Goal: Task Accomplishment & Management: Use online tool/utility

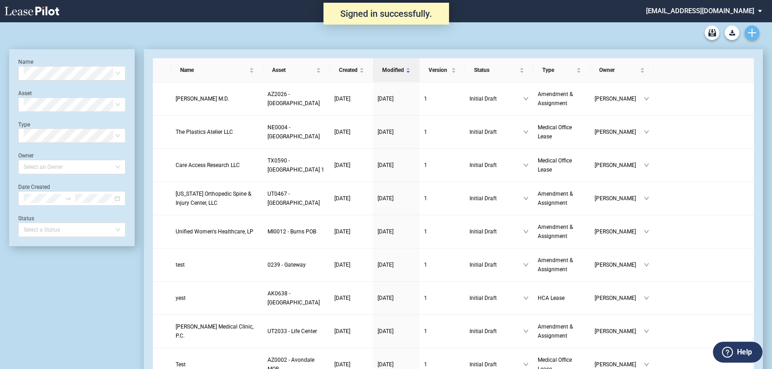
click at [755, 36] on icon "Create new document" at bounding box center [752, 33] width 8 height 8
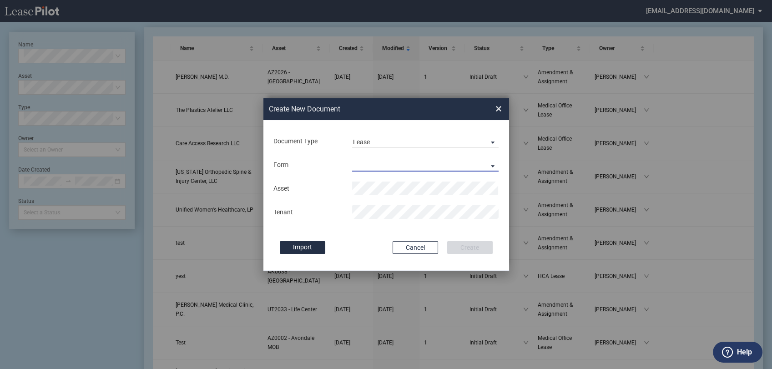
click at [393, 164] on md-select "Medical Office Lease Scottsdale Lease Louisville Lease 1370 Medical Place Lease…" at bounding box center [425, 165] width 147 height 14
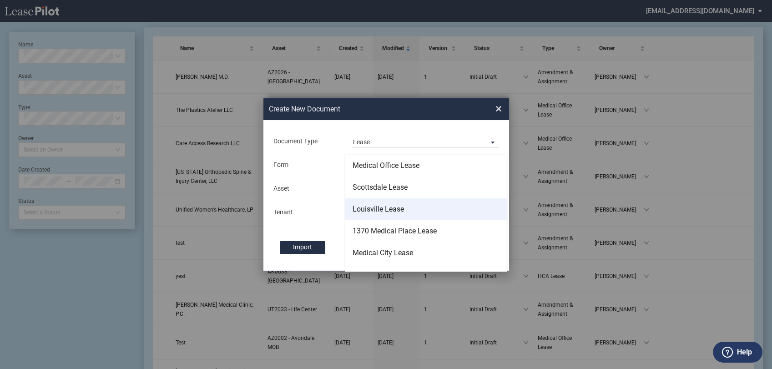
click at [387, 209] on div "Louisville Lease" at bounding box center [378, 209] width 51 height 10
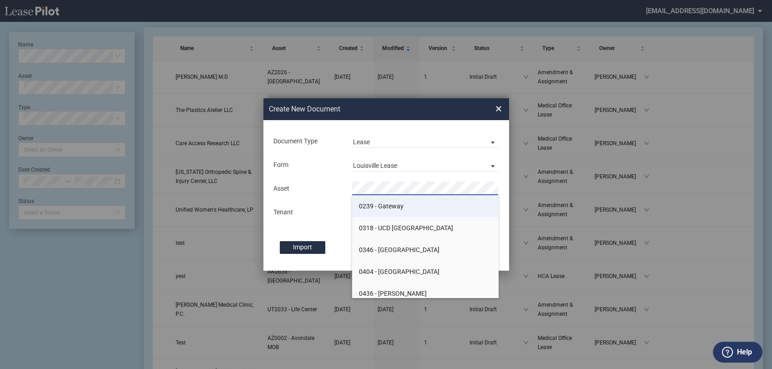
click at [387, 210] on li "0239 - Gateway" at bounding box center [425, 206] width 147 height 22
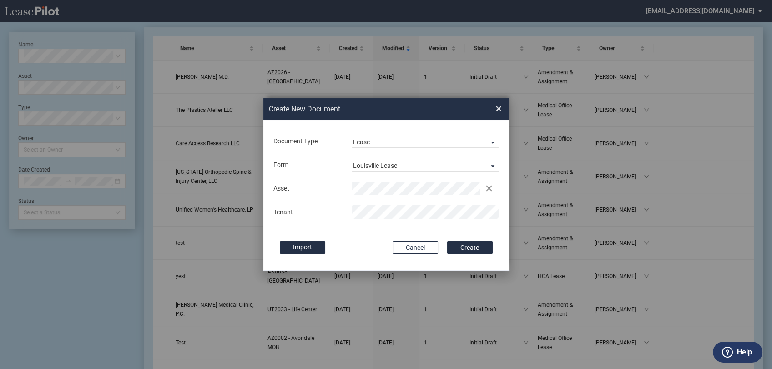
drag, startPoint x: 384, startPoint y: 236, endPoint x: 394, endPoint y: 233, distance: 9.8
click at [384, 235] on div "Document Type Lease Lease Amendment Deal Type Office Deal Type Office Form Loui…" at bounding box center [386, 195] width 246 height 151
click at [478, 241] on button "Create" at bounding box center [469, 247] width 45 height 13
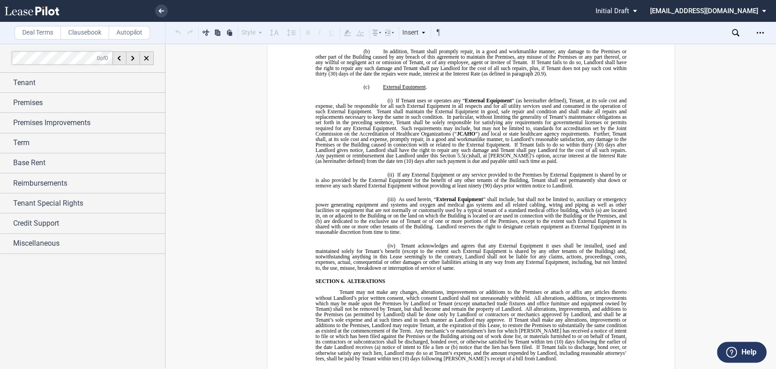
scroll to position [2274, 0]
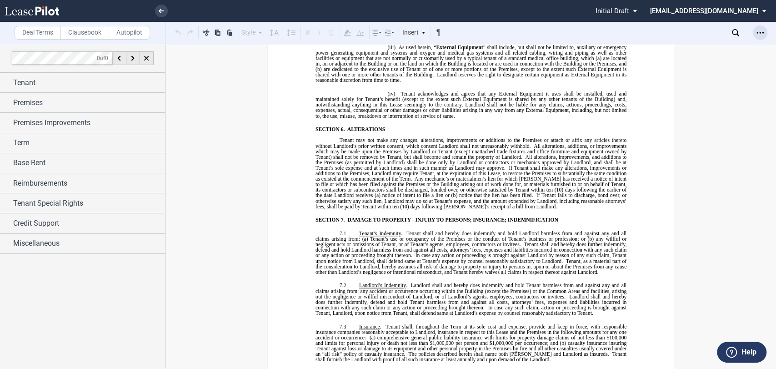
click at [761, 38] on div "Open Lease options menu" at bounding box center [760, 32] width 15 height 15
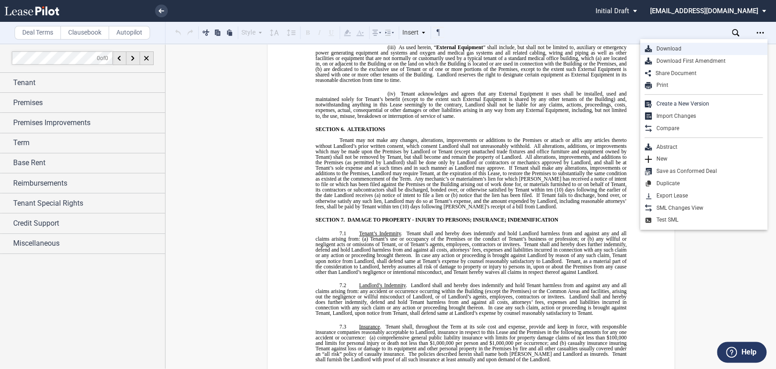
click at [694, 49] on div "Download" at bounding box center [707, 49] width 111 height 8
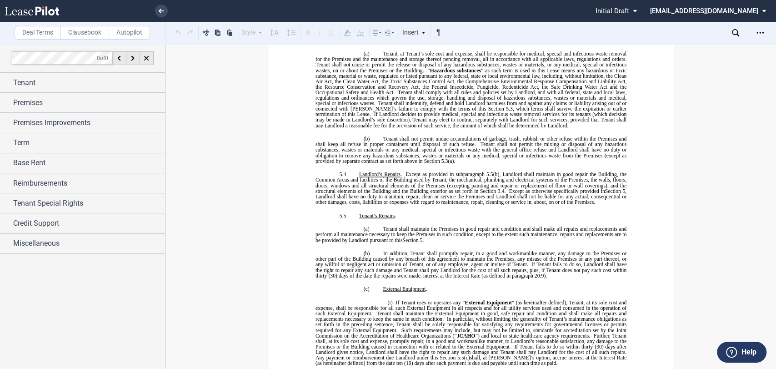
scroll to position [1820, 0]
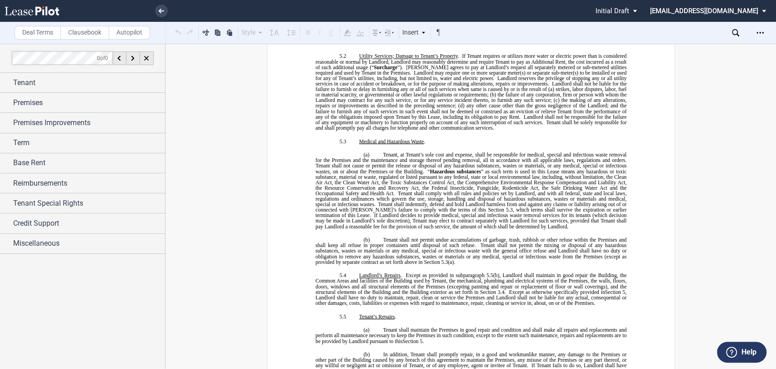
click at [164, 16] on li at bounding box center [130, 11] width 75 height 22
click at [163, 9] on icon at bounding box center [161, 11] width 5 height 5
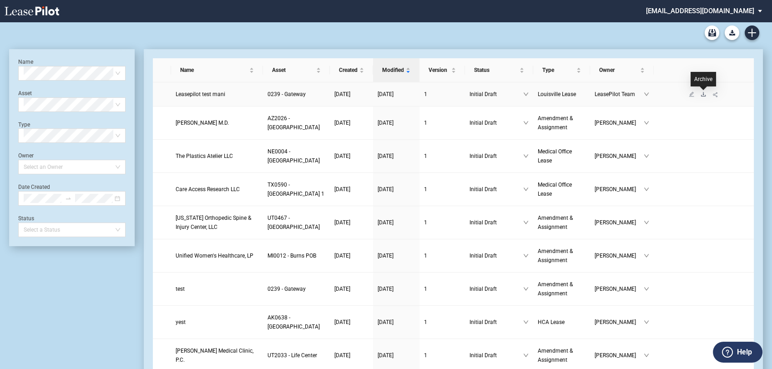
click at [703, 92] on icon "download" at bounding box center [703, 93] width 5 height 5
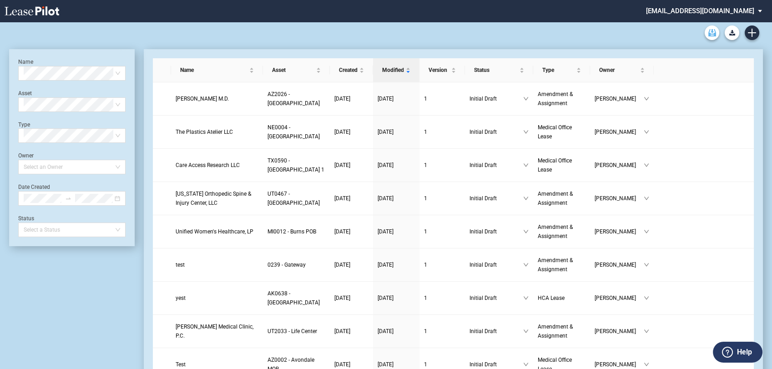
click at [712, 35] on icon "Archive" at bounding box center [712, 32] width 8 height 7
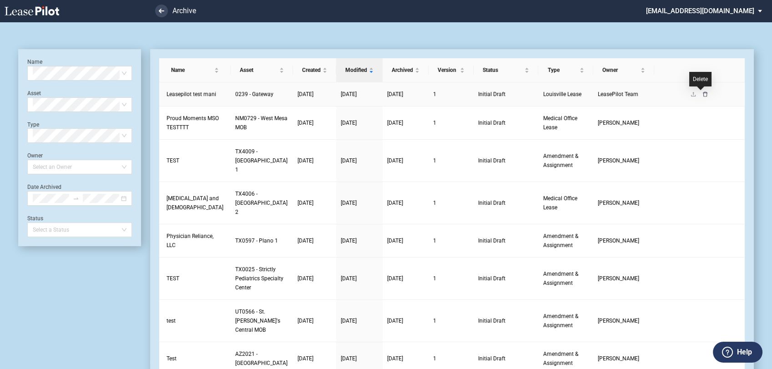
click at [702, 92] on icon "delete" at bounding box center [704, 93] width 5 height 5
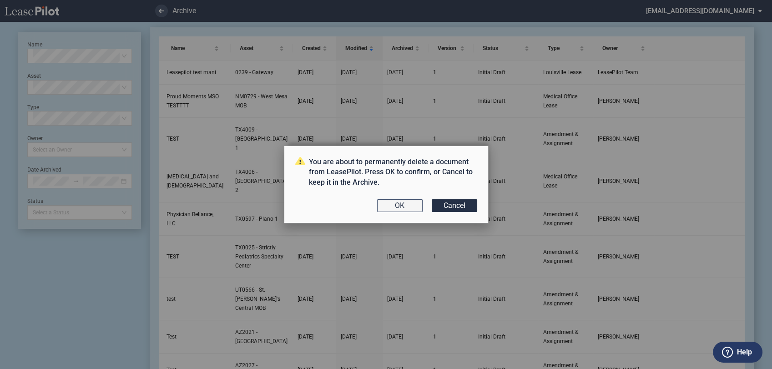
click at [405, 204] on button "OK" at bounding box center [399, 205] width 45 height 13
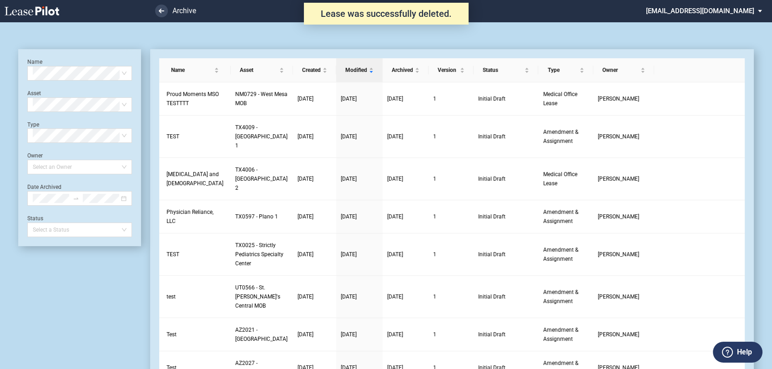
click at [755, 16] on md-select "[EMAIL_ADDRESS][DOMAIN_NAME] Super Admin Area Admin Area Settings Sign Out" at bounding box center [707, 10] width 125 height 20
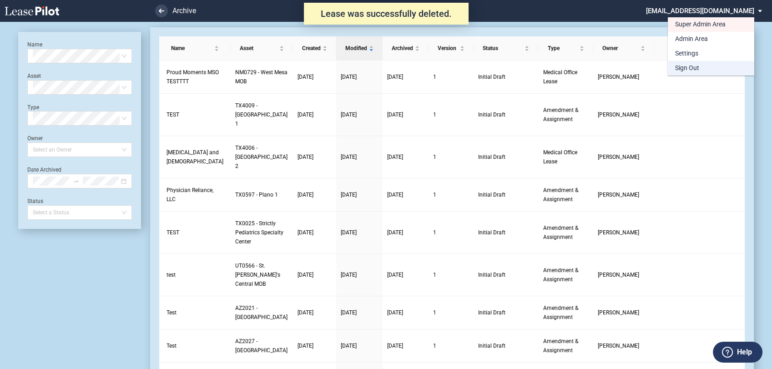
click at [727, 65] on md-option "Sign Out" at bounding box center [711, 68] width 86 height 15
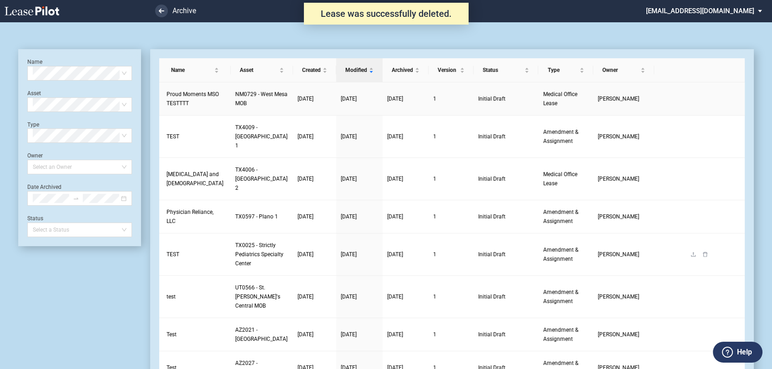
scroll to position [22, 0]
